Goal: Complete application form

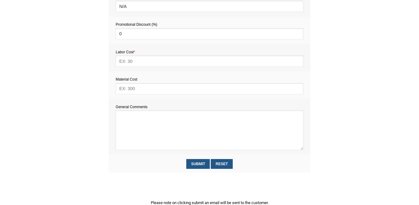
scroll to position [253, 0]
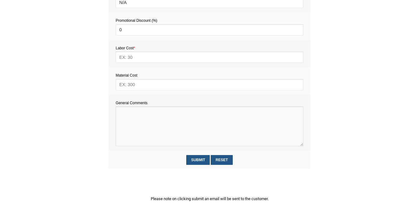
click at [134, 126] on textarea at bounding box center [210, 126] width 188 height 40
paste textarea "Estimate provision for a professional handyman (service call out and labour) to…"
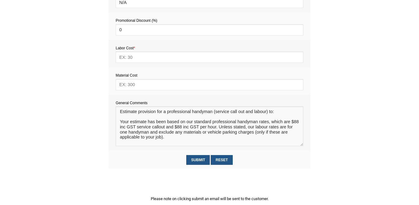
scroll to position [4, 0]
type textarea "Estimate provision for a professional handyman (service call out and labour) to…"
click at [126, 85] on input "text" at bounding box center [210, 84] width 188 height 11
click at [134, 58] on input "text" at bounding box center [210, 56] width 188 height 11
click at [121, 87] on input "70" at bounding box center [210, 84] width 188 height 11
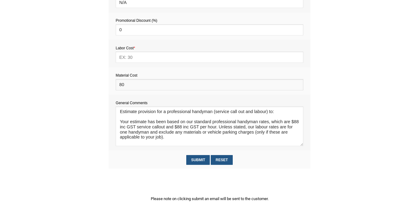
type input "80"
click at [126, 59] on input "text" at bounding box center [210, 56] width 188 height 11
click at [132, 55] on input "text" at bounding box center [210, 56] width 188 height 11
click at [129, 55] on input "text" at bounding box center [210, 56] width 188 height 11
type input "440"
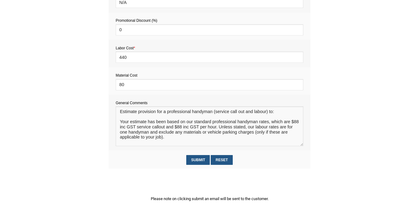
click at [128, 110] on textarea at bounding box center [210, 126] width 188 height 40
click at [126, 114] on textarea at bounding box center [210, 126] width 188 height 40
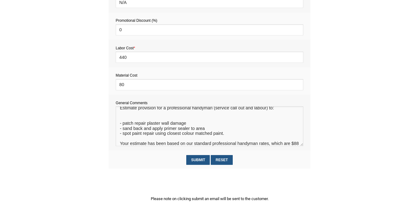
click at [145, 119] on textarea at bounding box center [210, 126] width 188 height 40
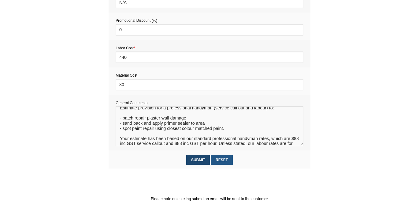
type textarea "Estimate provision for a professional handyman (service call out and labour) to…"
click at [197, 162] on input "Submit" at bounding box center [198, 159] width 24 height 9
